Goal: Transaction & Acquisition: Subscribe to service/newsletter

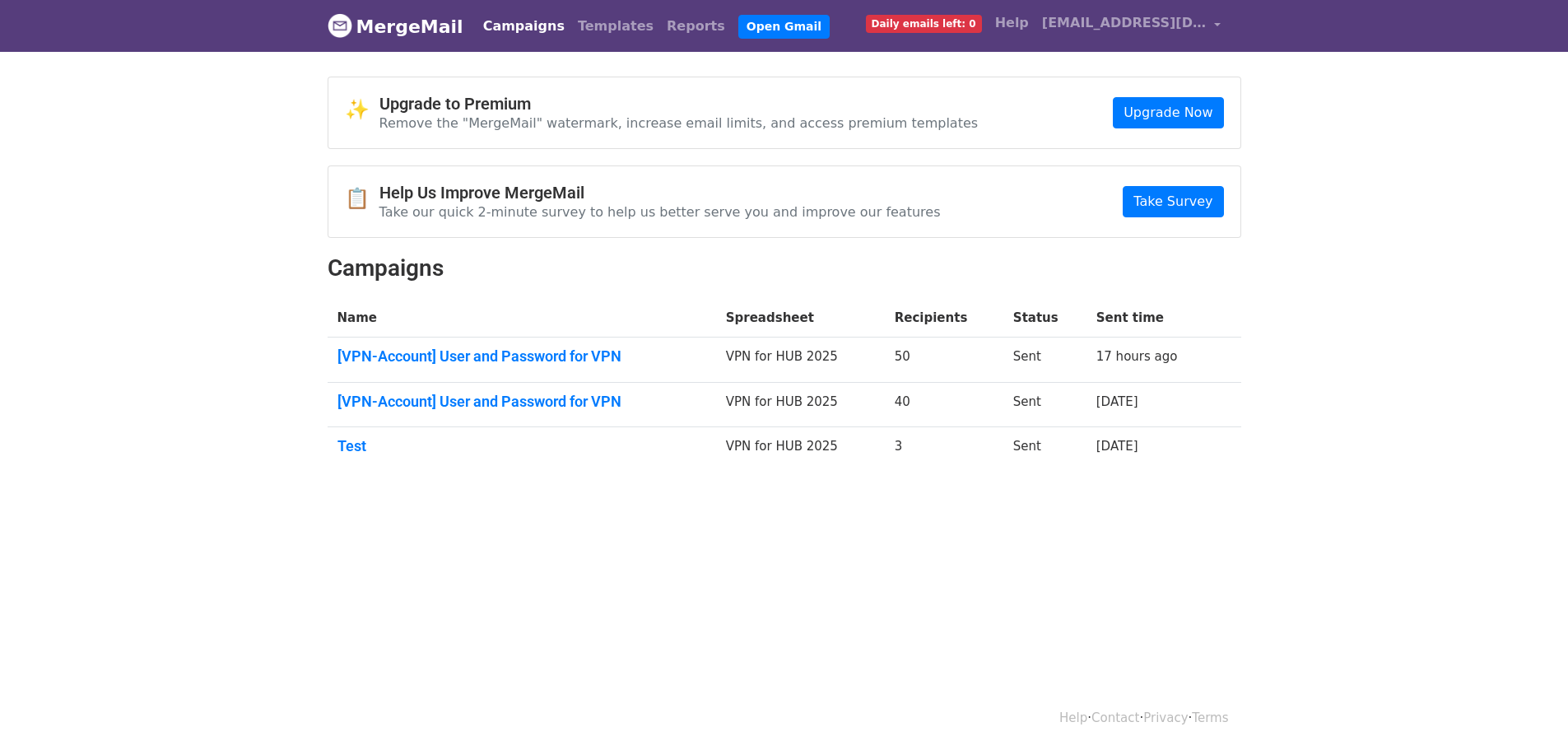
click at [951, 21] on span "Daily emails left: 0" at bounding box center [924, 23] width 116 height 18
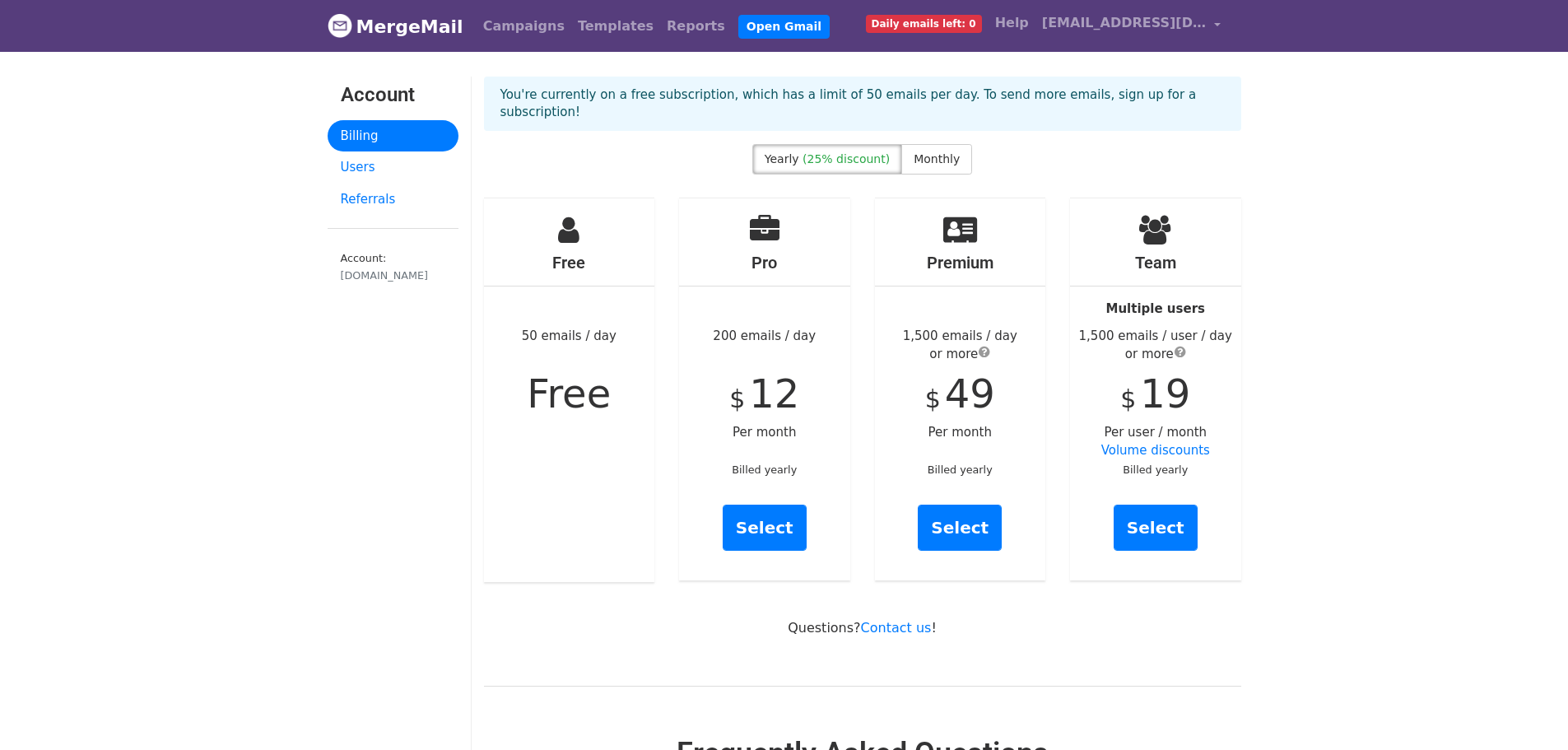
click at [393, 23] on link "MergeMail" at bounding box center [395, 27] width 136 height 34
